Goal: Transaction & Acquisition: Purchase product/service

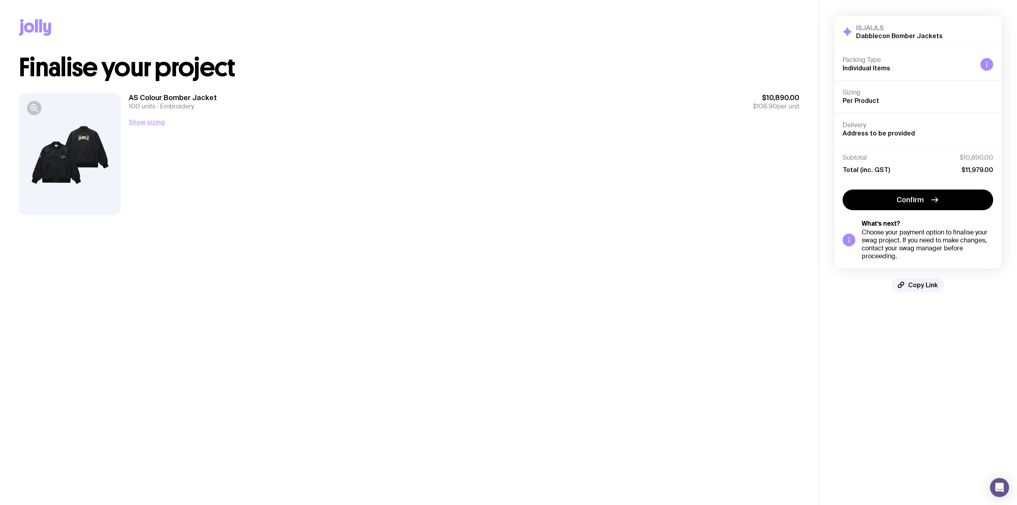
click at [145, 124] on button "Show sizing" at bounding box center [147, 122] width 36 height 10
click at [90, 138] on div at bounding box center [70, 154] width 102 height 122
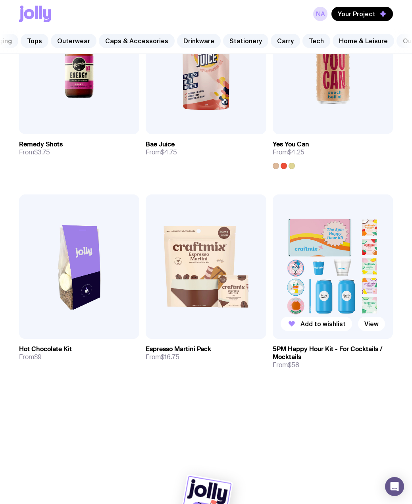
scroll to position [629, 0]
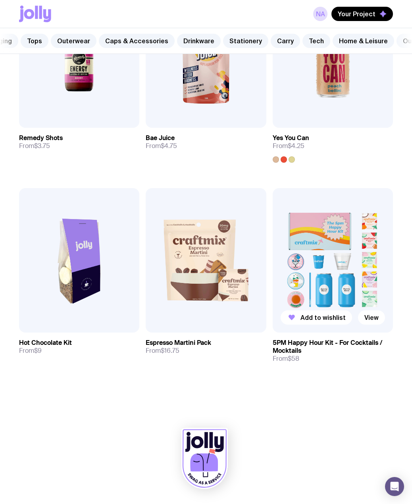
click at [360, 265] on img at bounding box center [333, 260] width 120 height 145
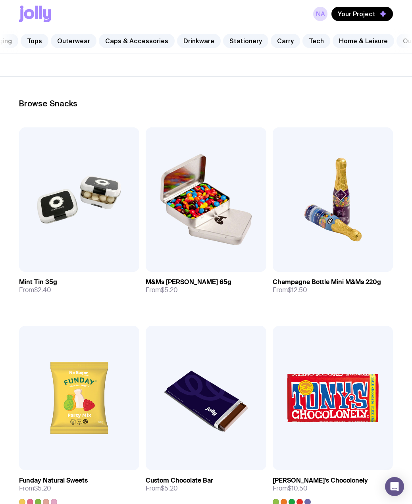
scroll to position [159, 0]
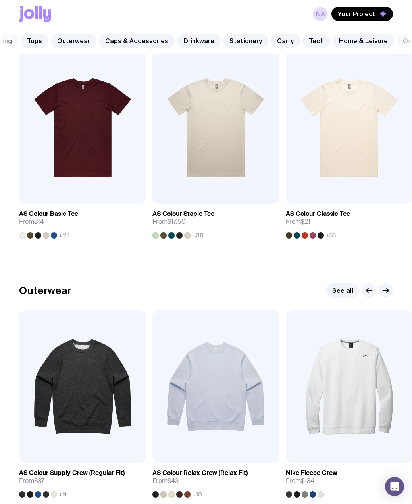
scroll to position [248, 0]
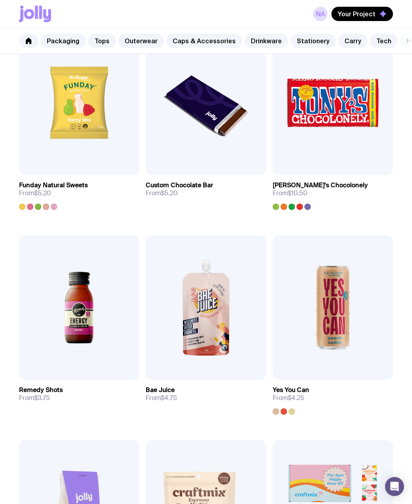
scroll to position [633, 0]
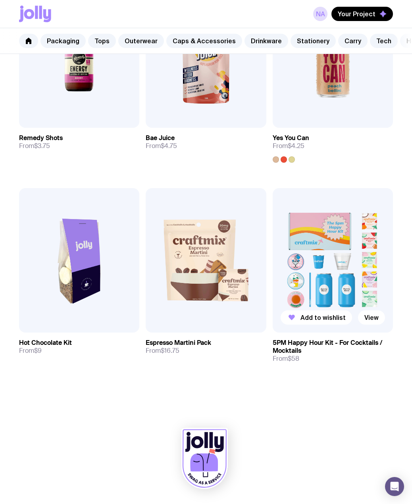
click at [365, 259] on img at bounding box center [333, 260] width 120 height 145
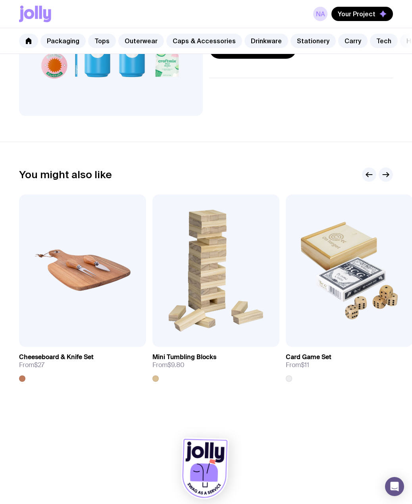
scroll to position [181, 0]
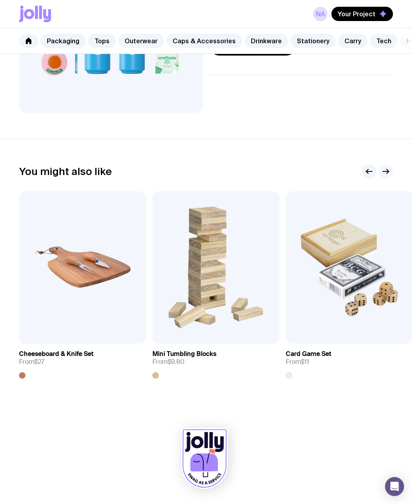
click at [387, 171] on icon "button" at bounding box center [386, 172] width 10 height 10
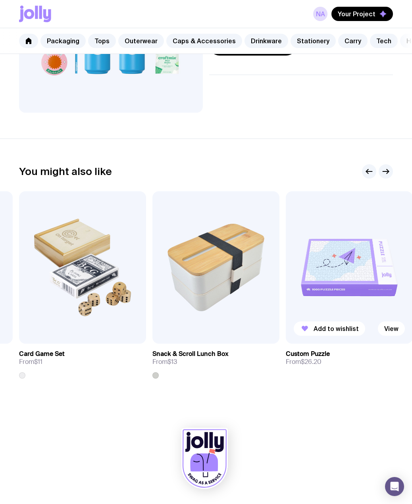
click at [354, 289] on img at bounding box center [349, 267] width 127 height 152
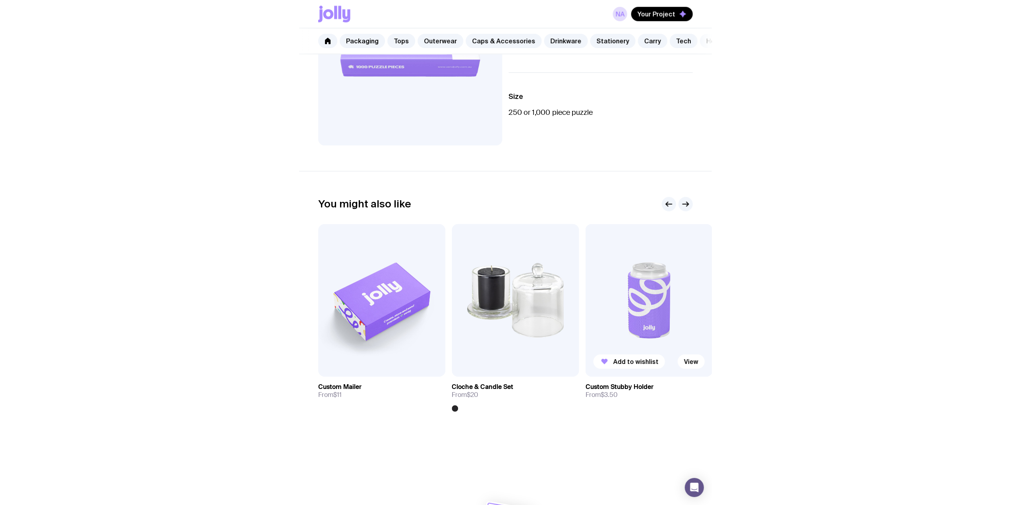
scroll to position [180, 0]
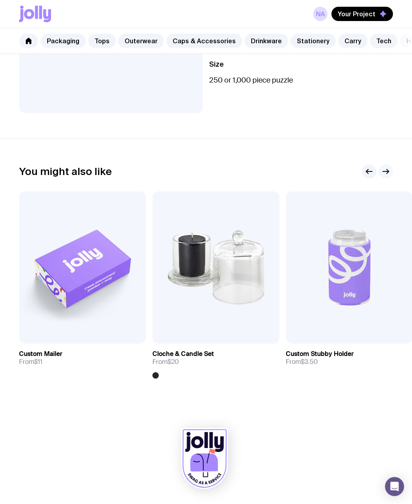
click at [390, 172] on icon "button" at bounding box center [386, 172] width 10 height 10
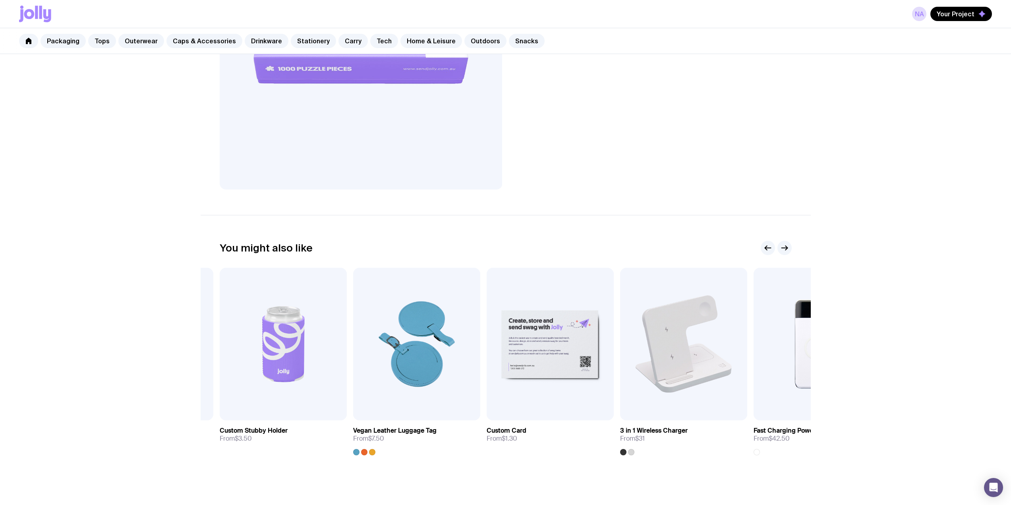
scroll to position [292, 0]
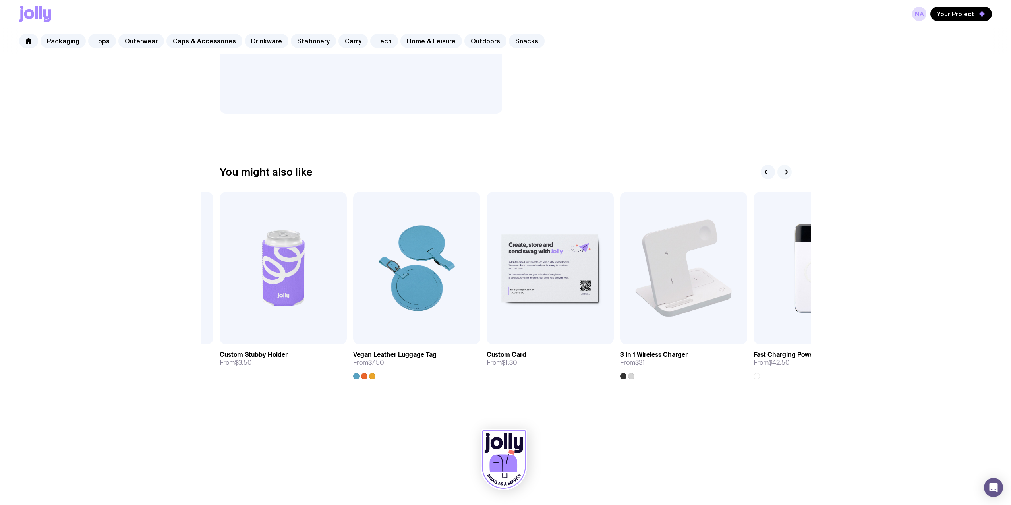
click at [412, 172] on g "button" at bounding box center [784, 172] width 6 height 4
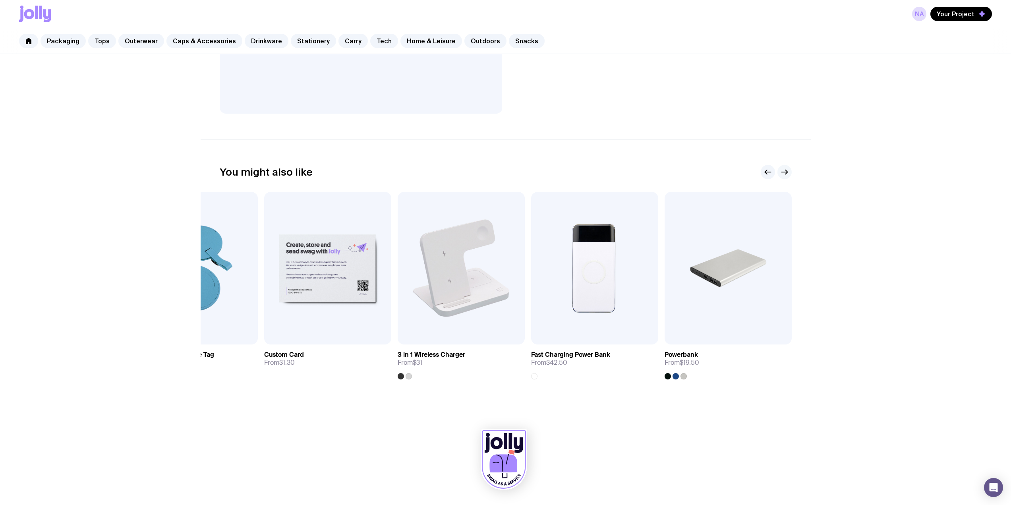
click at [412, 172] on g "button" at bounding box center [784, 172] width 6 height 4
click at [304, 42] on link "Stationery" at bounding box center [313, 41] width 45 height 14
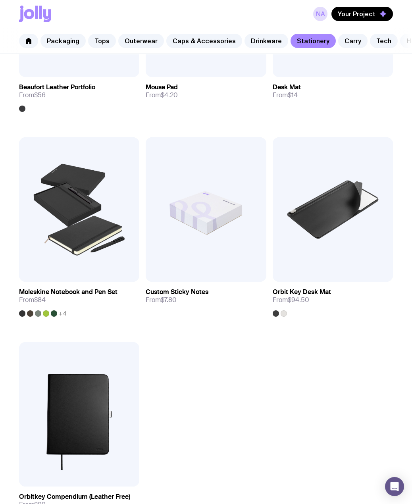
scroll to position [1549, 0]
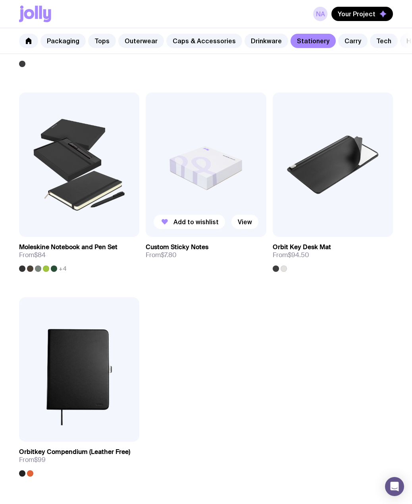
click at [215, 197] on img at bounding box center [206, 165] width 120 height 145
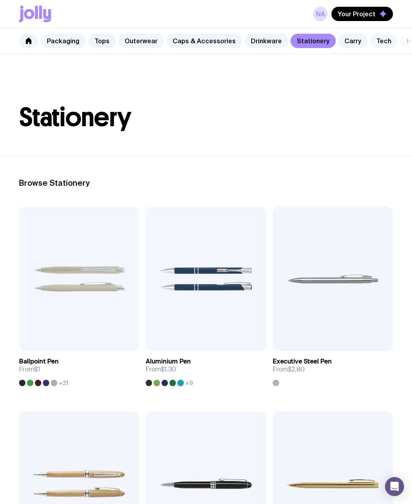
click at [370, 39] on link "Tech" at bounding box center [384, 41] width 28 height 14
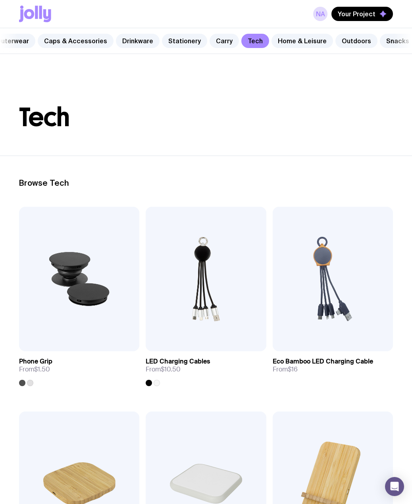
scroll to position [0, 135]
click at [293, 43] on link "Home & Leisure" at bounding box center [297, 41] width 62 height 14
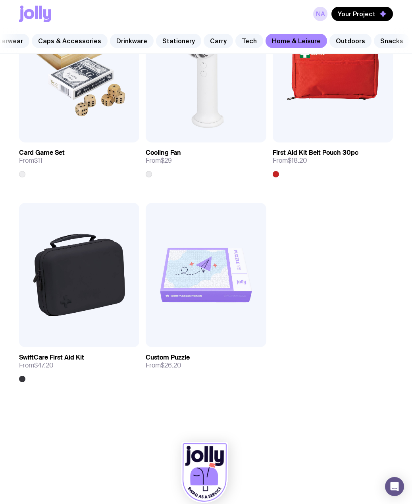
scroll to position [2065, 0]
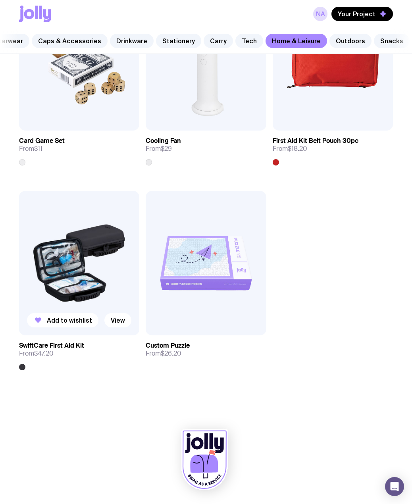
click at [110, 276] on img at bounding box center [79, 263] width 120 height 145
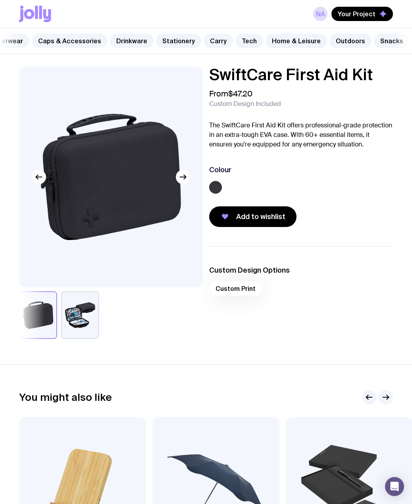
click at [93, 314] on button "button" at bounding box center [80, 315] width 38 height 48
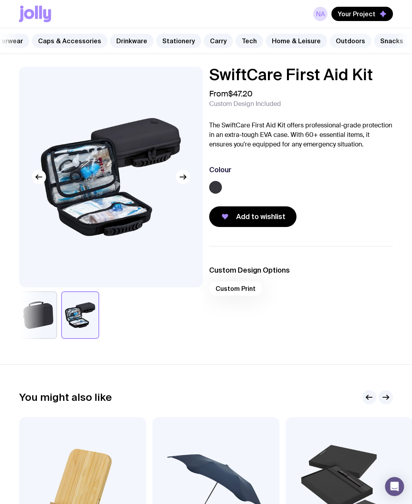
click at [340, 38] on link "Outdoors" at bounding box center [351, 41] width 42 height 14
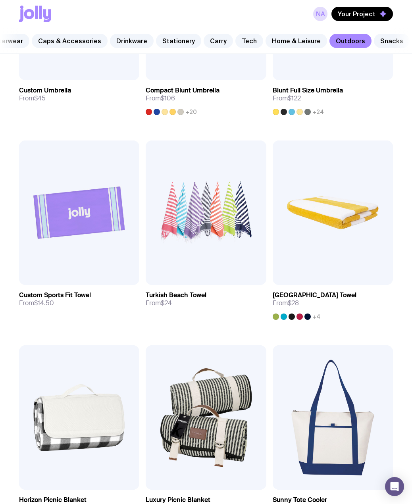
scroll to position [477, 0]
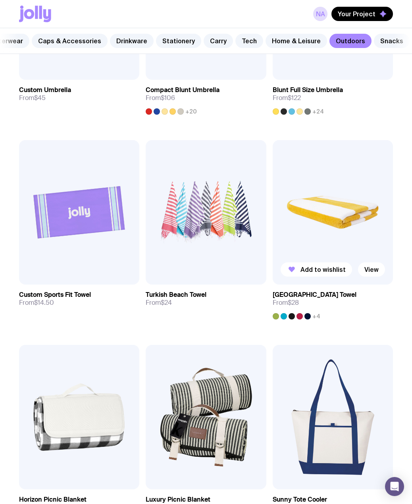
click at [313, 320] on span "+4" at bounding box center [317, 316] width 8 height 6
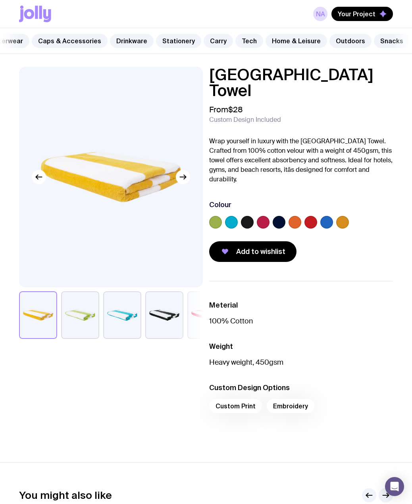
click at [327, 216] on label at bounding box center [326, 222] width 13 height 13
click at [0, 0] on input "radio" at bounding box center [0, 0] width 0 height 0
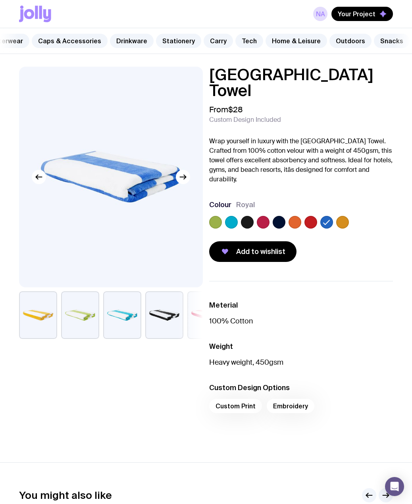
click at [295, 216] on label at bounding box center [295, 222] width 13 height 13
click at [0, 0] on input "radio" at bounding box center [0, 0] width 0 height 0
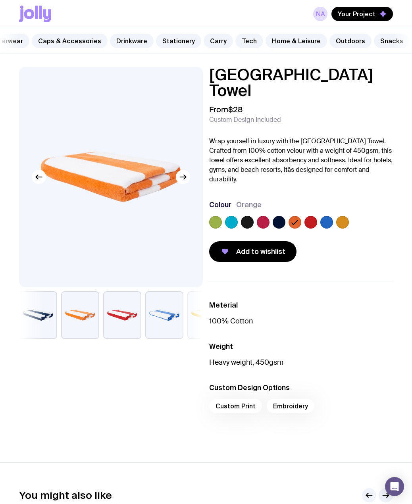
click at [247, 216] on label at bounding box center [247, 222] width 13 height 13
click at [0, 0] on input "radio" at bounding box center [0, 0] width 0 height 0
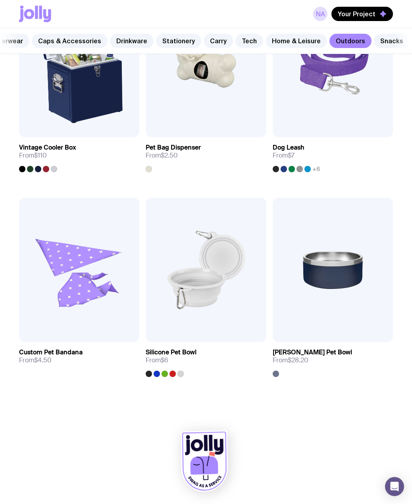
scroll to position [1253, 0]
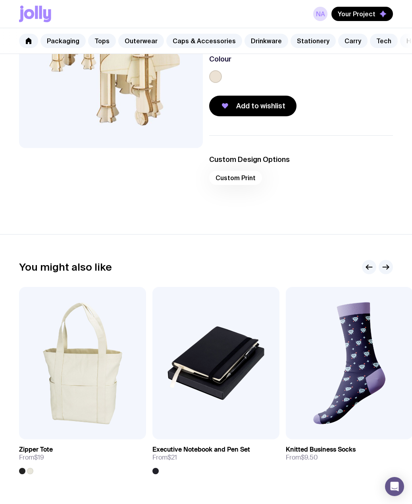
scroll to position [159, 0]
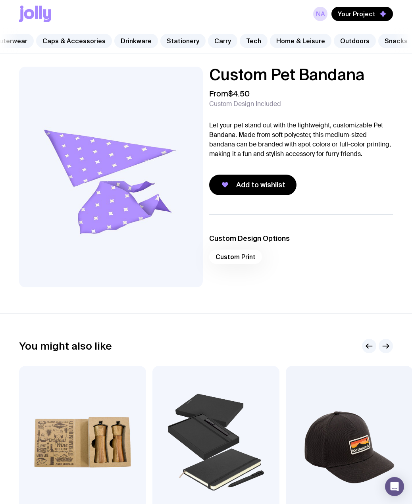
scroll to position [0, 135]
click at [386, 44] on link "Snacks" at bounding box center [392, 41] width 36 height 14
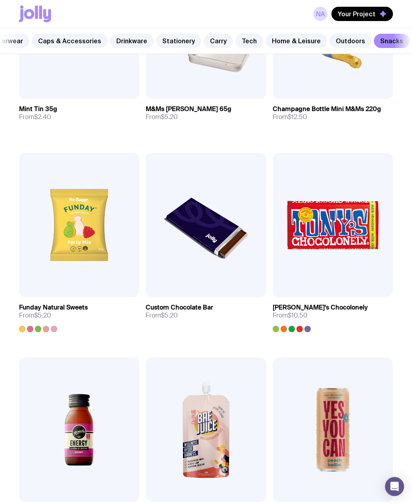
scroll to position [270, 0]
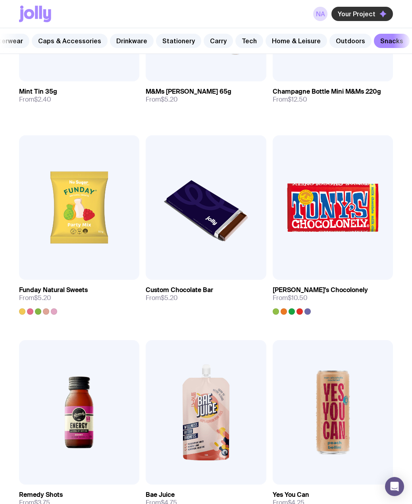
click at [345, 15] on span "Your Project" at bounding box center [357, 14] width 38 height 8
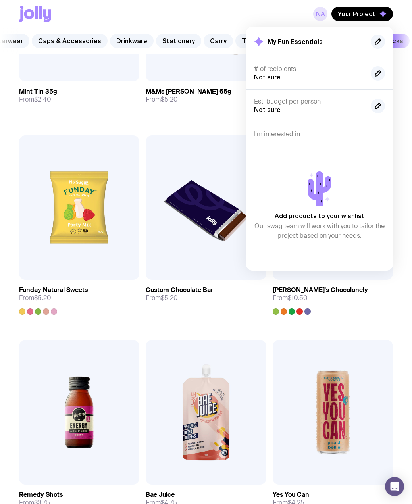
click at [325, 12] on link "NA" at bounding box center [320, 14] width 14 height 14
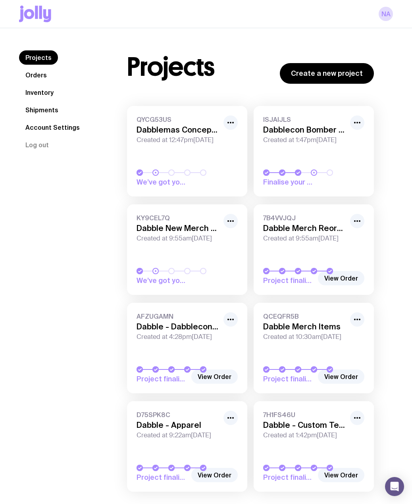
click at [41, 93] on link "Inventory" at bounding box center [39, 92] width 41 height 14
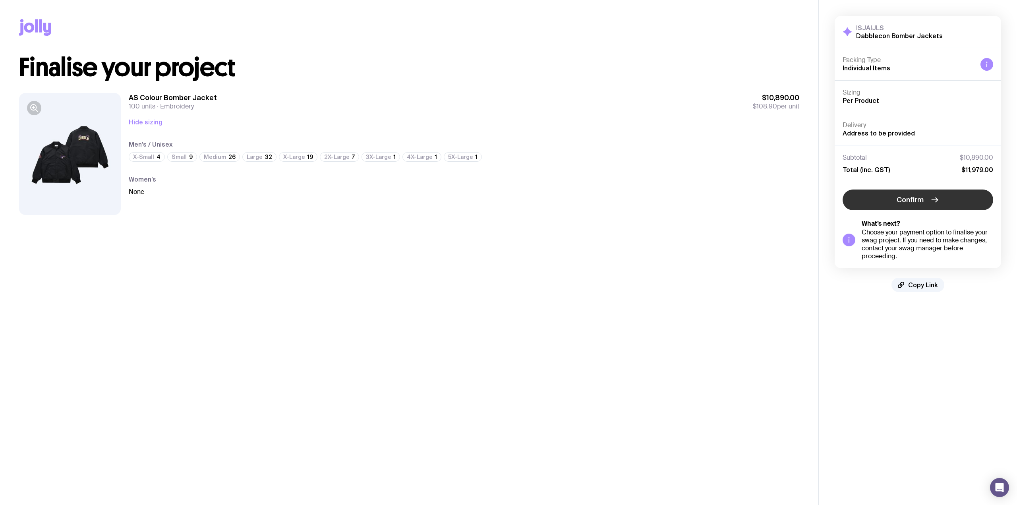
click at [958, 203] on button "Confirm" at bounding box center [917, 199] width 151 height 21
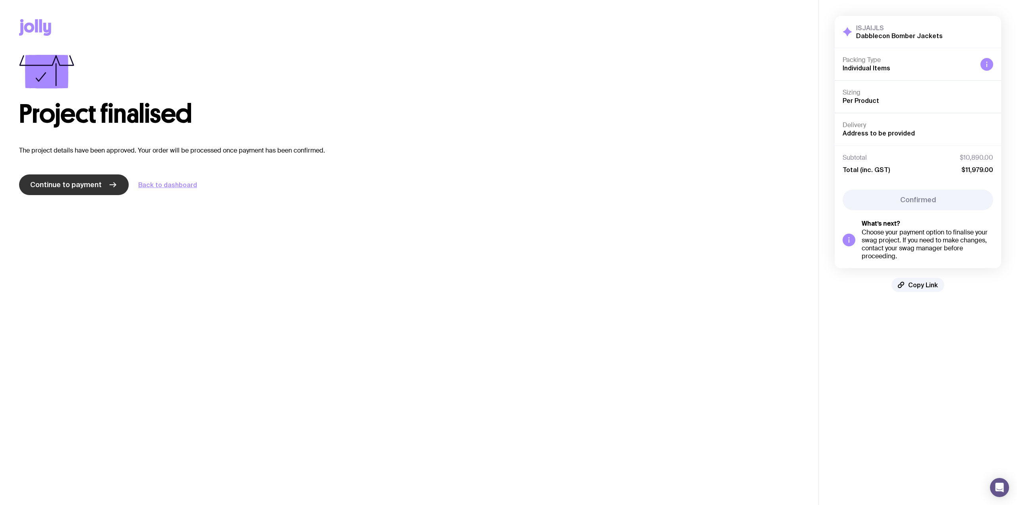
click at [97, 187] on span "Continue to payment" at bounding box center [65, 185] width 71 height 10
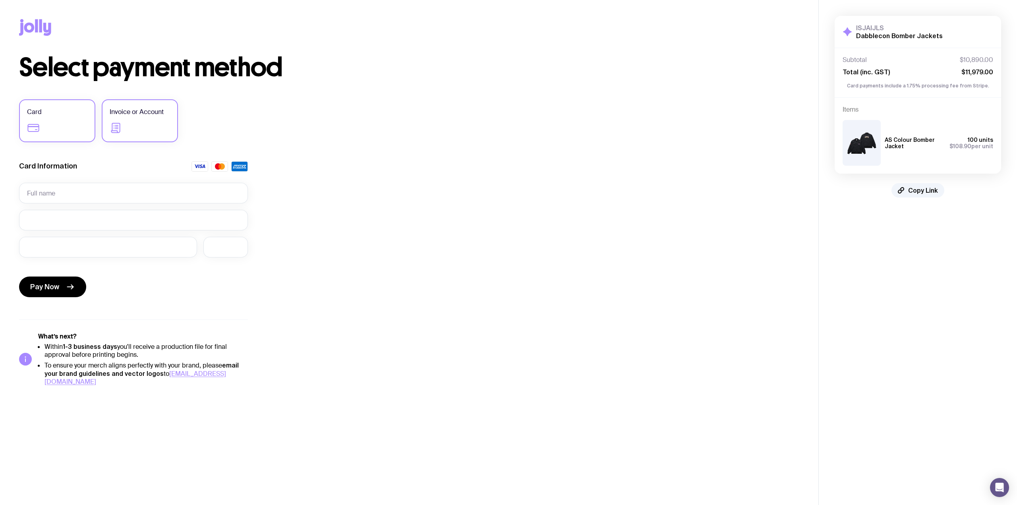
click at [154, 116] on span "Invoice or Account" at bounding box center [137, 112] width 54 height 10
click at [0, 0] on input "Invoice or Account" at bounding box center [0, 0] width 0 height 0
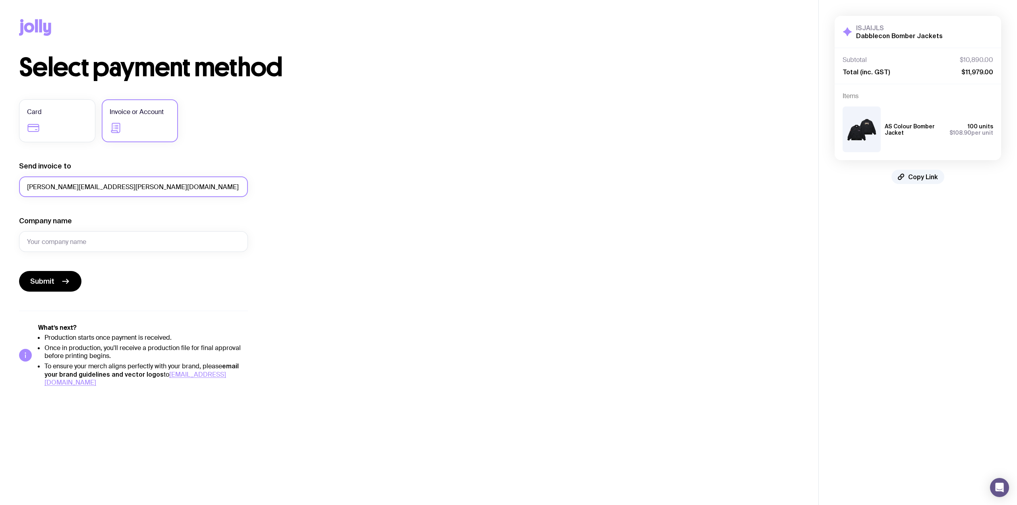
click at [71, 192] on input "nadia.allan@dabble.com.au" at bounding box center [133, 186] width 229 height 21
drag, startPoint x: 58, startPoint y: 185, endPoint x: 3, endPoint y: 180, distance: 55.0
click at [3, 180] on div "Copy Link Select payment method Card Invoice or Account Send invoice to nadia.a…" at bounding box center [409, 193] width 818 height 386
type input "accounts@dabble.com.au"
click at [66, 239] on input "Company name" at bounding box center [133, 241] width 229 height 21
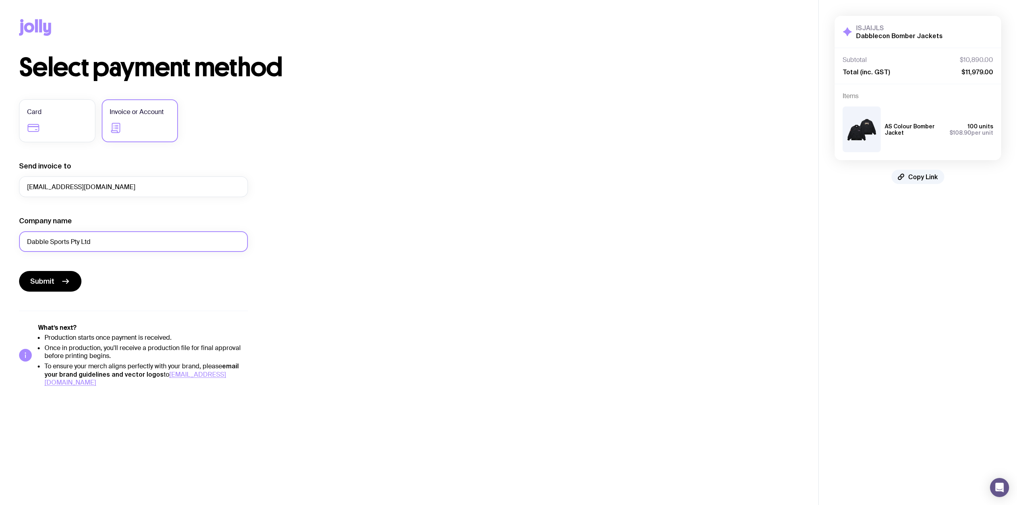
type input "Dabble Sports Pty Ltd"
click at [299, 243] on div "Select payment method Card Invoice or Account Send invoice to accounts@dabble.c…" at bounding box center [409, 221] width 780 height 332
click at [63, 280] on icon "submit" at bounding box center [66, 281] width 10 height 10
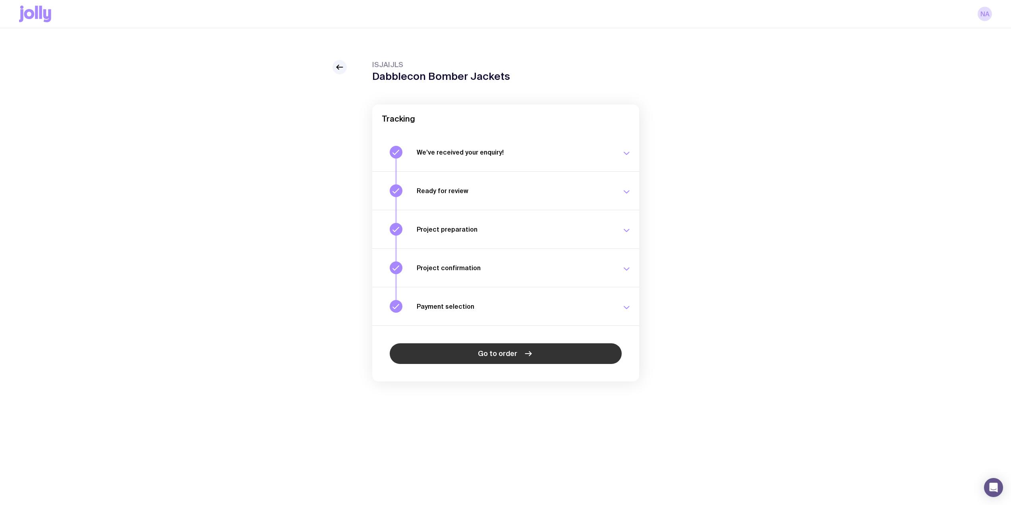
drag, startPoint x: 511, startPoint y: 355, endPoint x: 532, endPoint y: 353, distance: 20.7
click at [511, 355] on span "Go to order" at bounding box center [497, 354] width 39 height 10
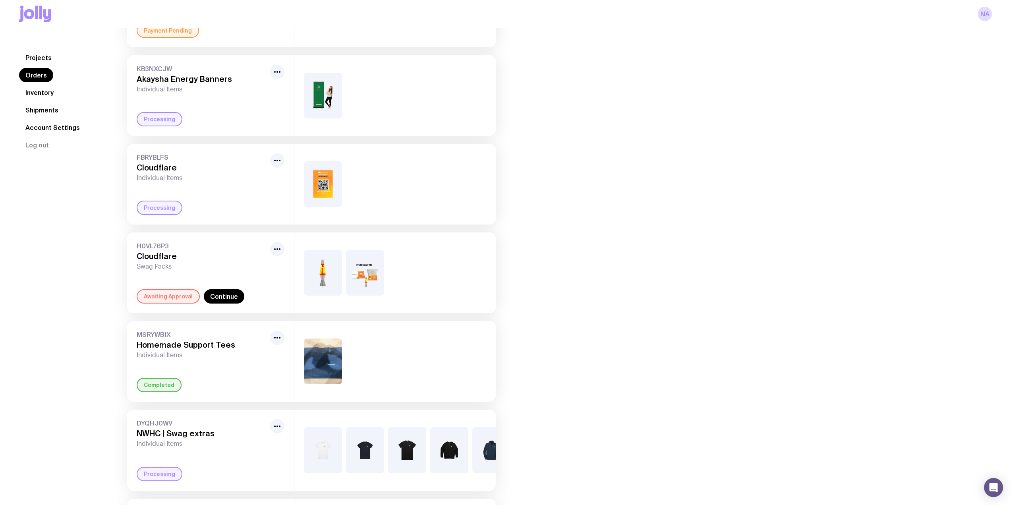
scroll to position [301, 0]
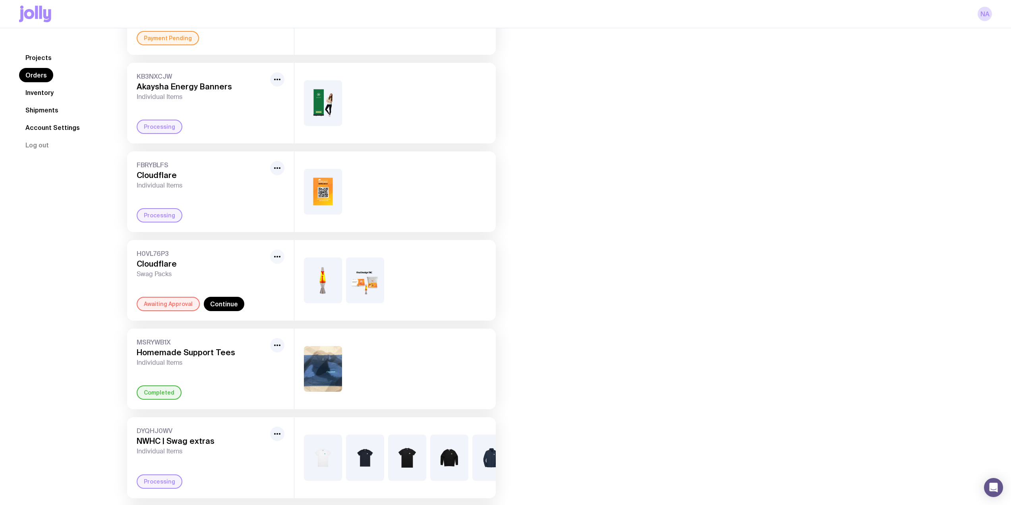
click at [275, 254] on icon "button" at bounding box center [277, 257] width 10 height 10
click at [427, 261] on div at bounding box center [394, 280] width 201 height 81
click at [361, 279] on img at bounding box center [365, 280] width 38 height 46
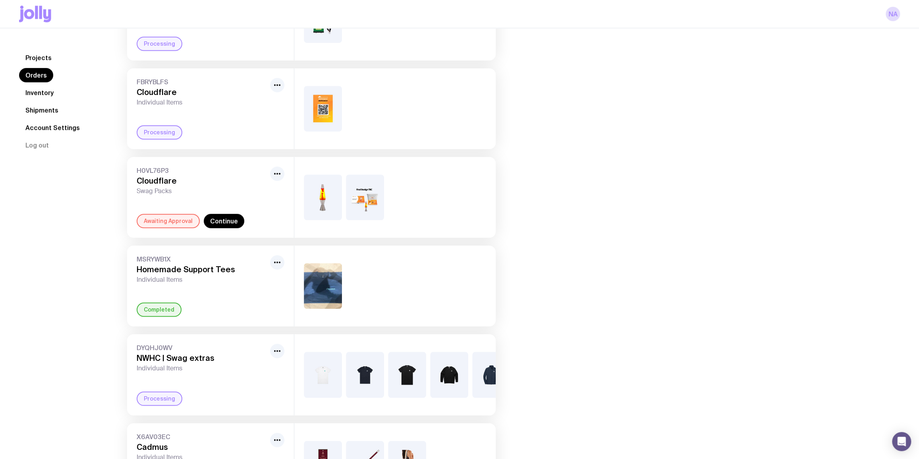
scroll to position [397, 0]
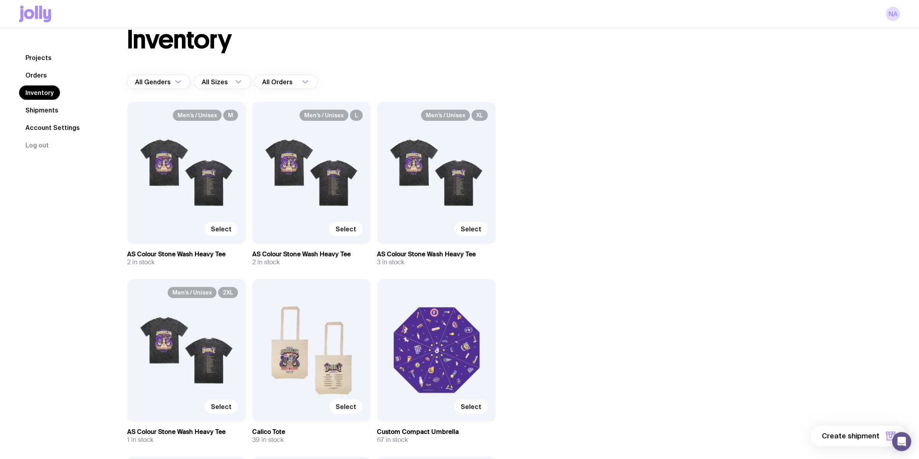
scroll to position [36, 0]
